Goal: Transaction & Acquisition: Book appointment/travel/reservation

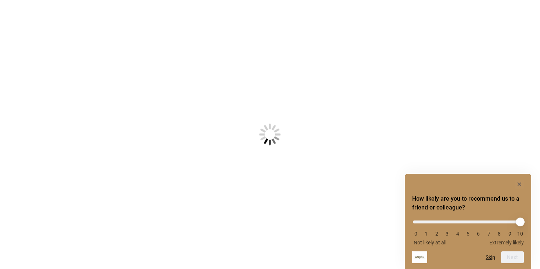
scroll to position [76, 0]
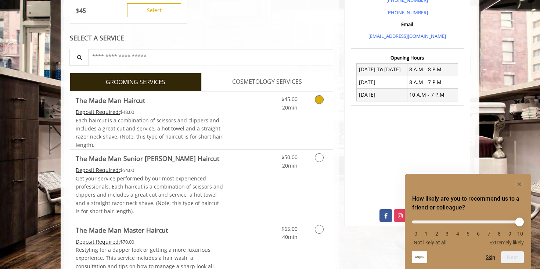
click at [229, 125] on link "Discounted Price" at bounding box center [246, 121] width 44 height 58
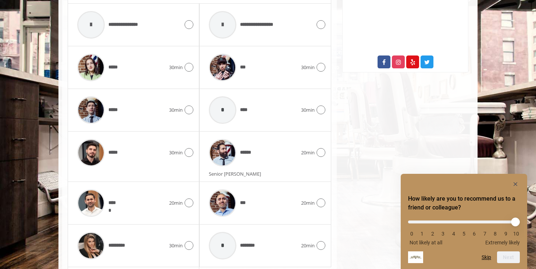
scroll to position [388, 0]
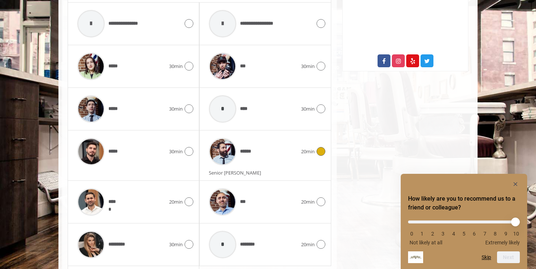
click at [263, 158] on div "******" at bounding box center [253, 151] width 96 height 35
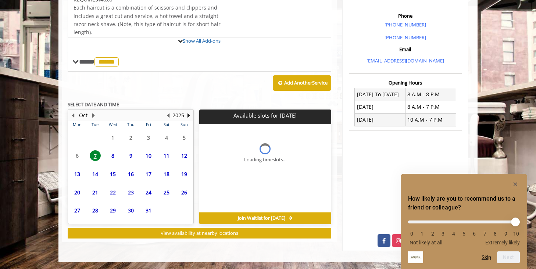
scroll to position [267, 0]
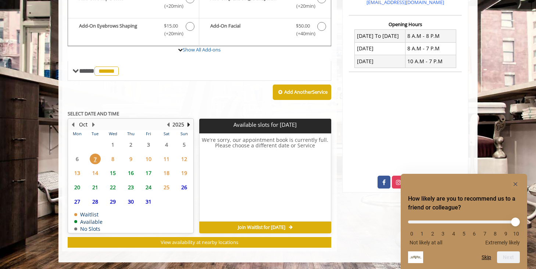
click at [113, 156] on span "8" at bounding box center [112, 159] width 11 height 11
click at [112, 172] on span "15" at bounding box center [112, 173] width 11 height 11
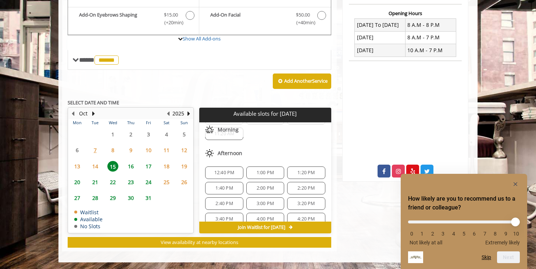
scroll to position [32, 0]
